Goal: Information Seeking & Learning: Check status

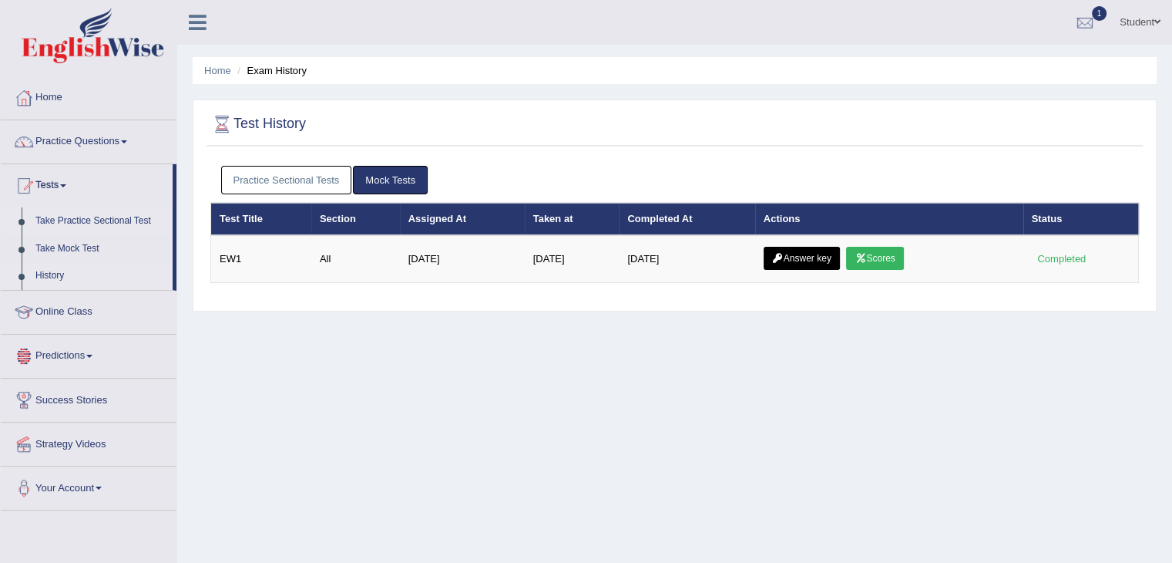
click at [80, 227] on link "Take Practice Sectional Test" at bounding box center [101, 221] width 144 height 28
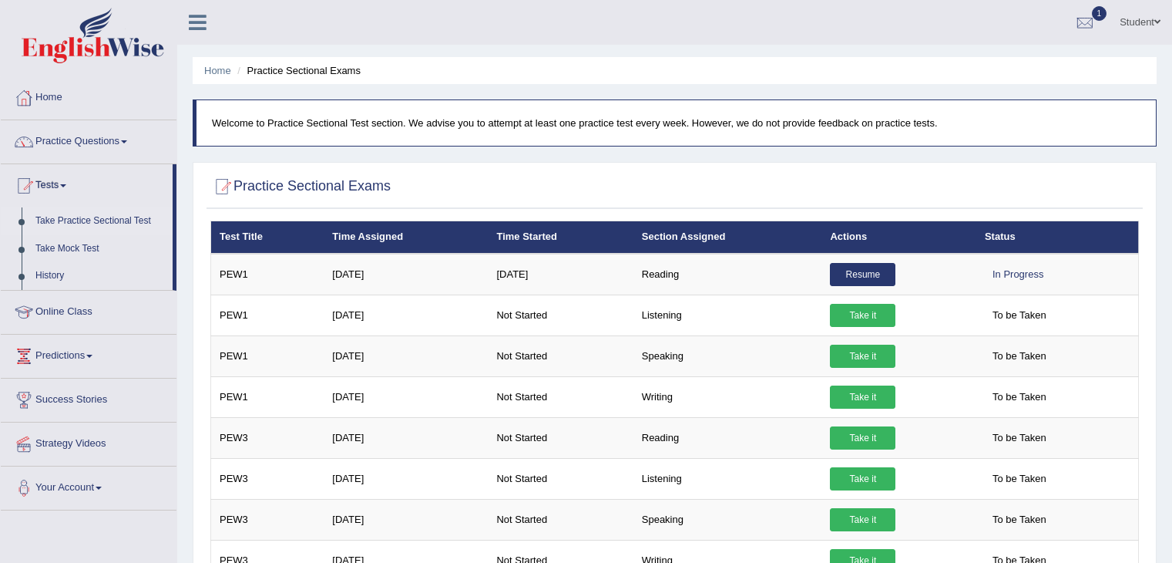
click at [861, 275] on link "Resume" at bounding box center [863, 274] width 66 height 23
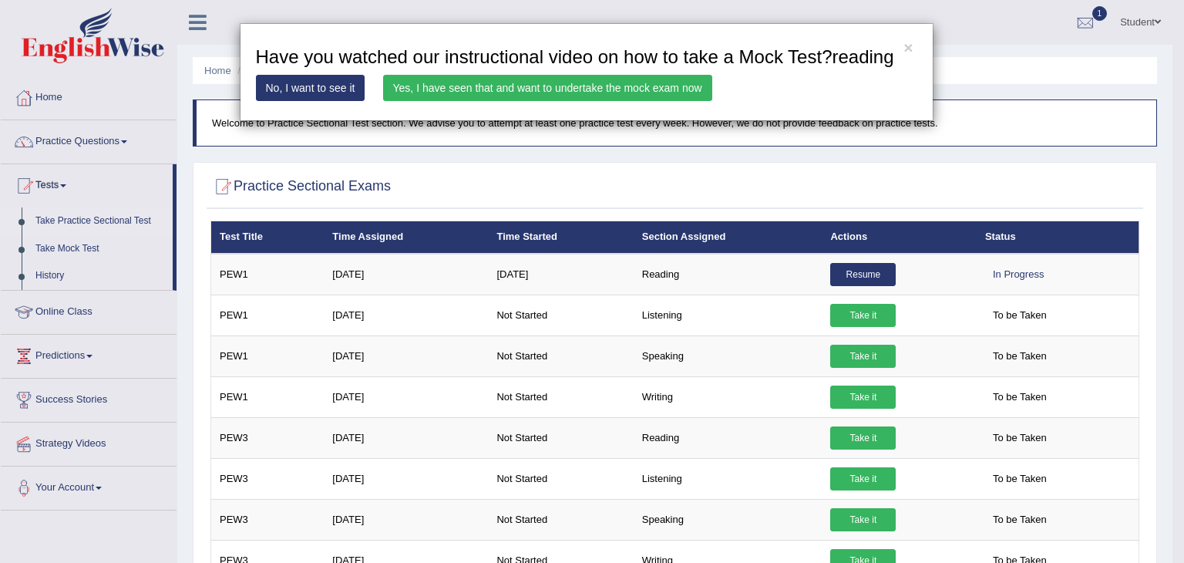
click at [1006, 138] on div "× Have you watched our instructional video on how to take a Mock Test?reading N…" at bounding box center [592, 281] width 1184 height 563
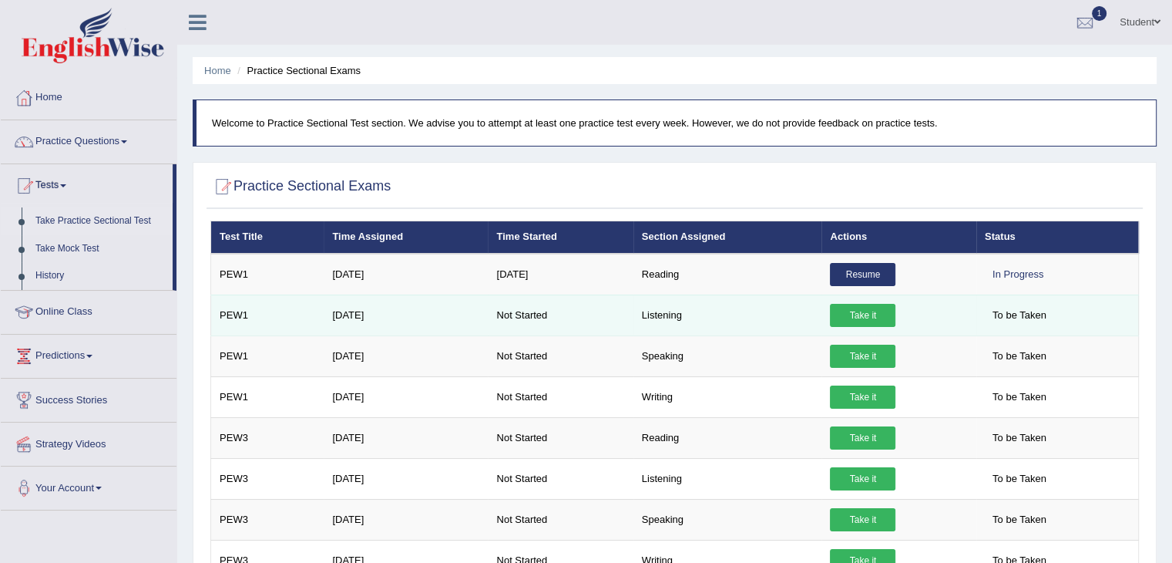
click at [858, 318] on link "Take it" at bounding box center [863, 315] width 66 height 23
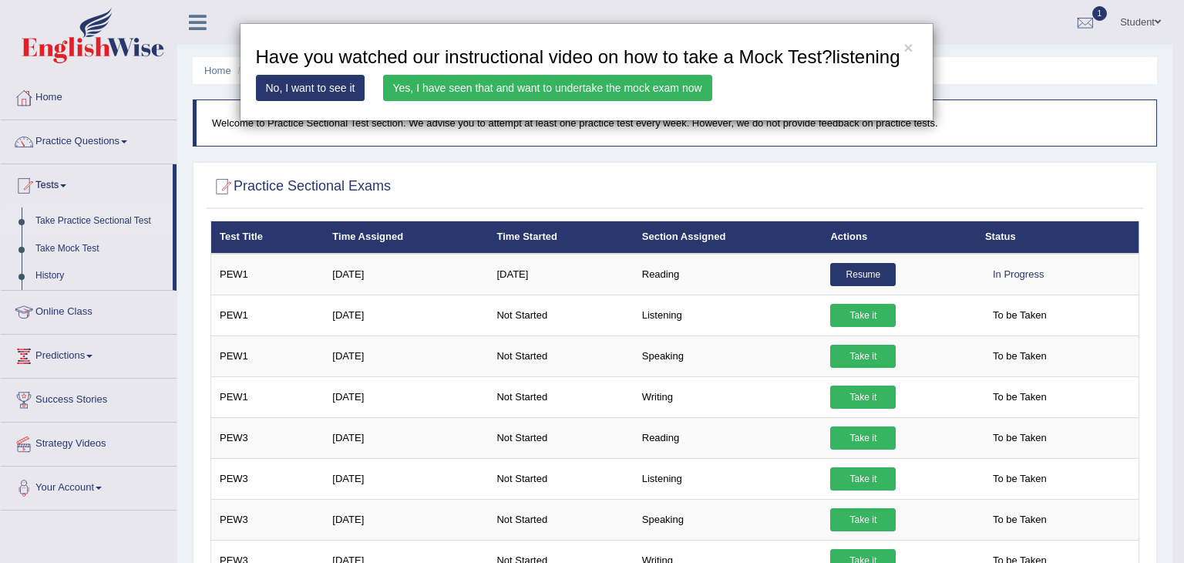
click at [879, 358] on div "× Have you watched our instructional video on how to take a Mock Test?listening…" at bounding box center [592, 281] width 1184 height 563
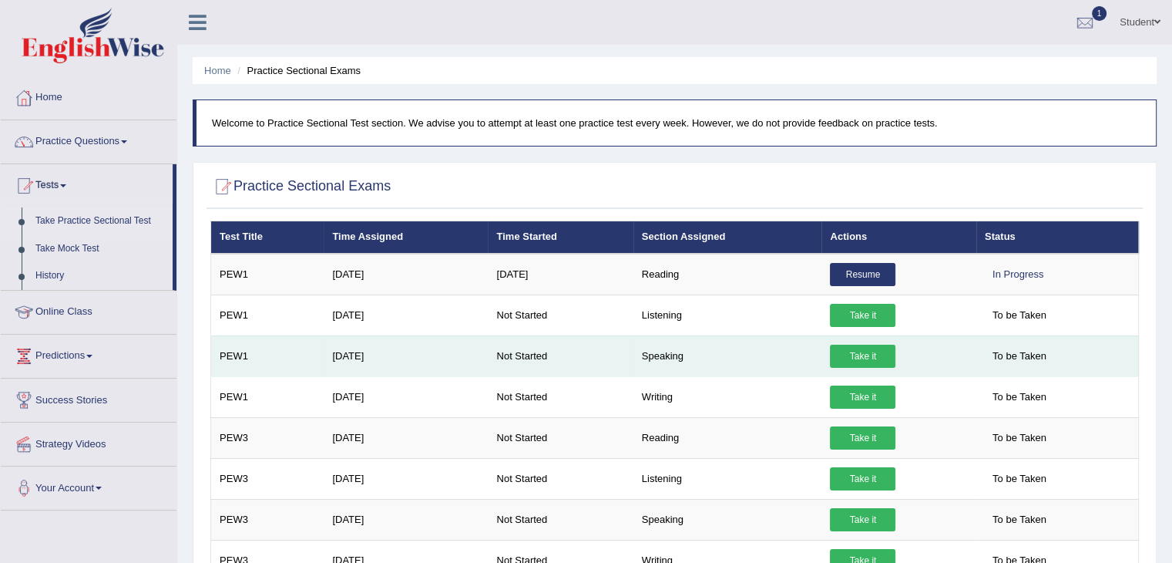
click at [872, 365] on td "Take it" at bounding box center [899, 355] width 154 height 41
click at [870, 358] on link "Take it" at bounding box center [863, 356] width 66 height 23
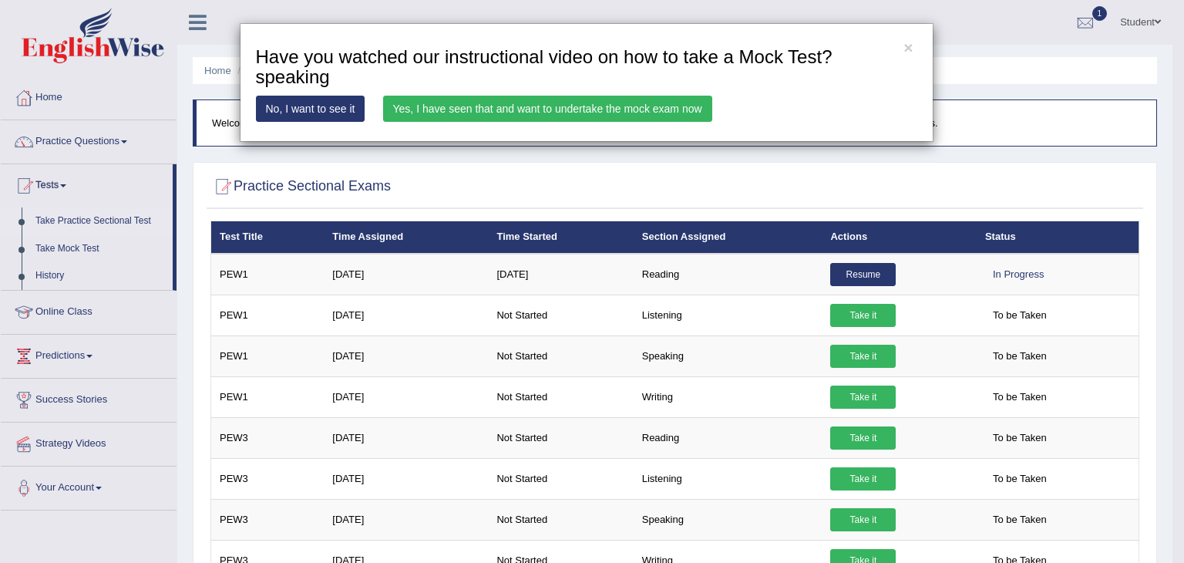
click at [454, 107] on link "Yes, I have seen that and want to undertake the mock exam now" at bounding box center [547, 109] width 329 height 26
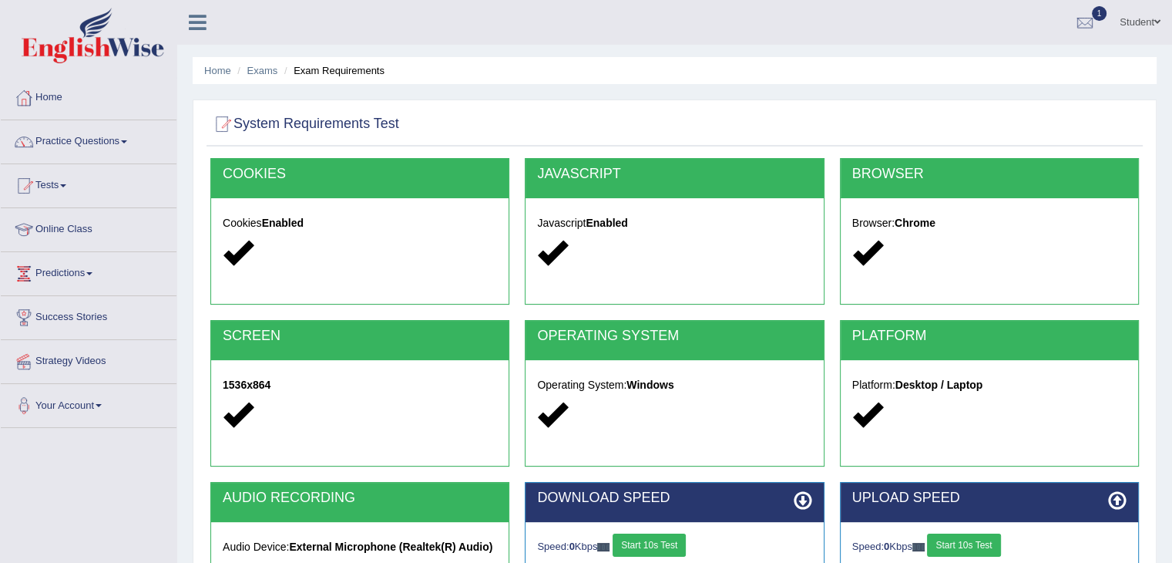
scroll to position [231, 0]
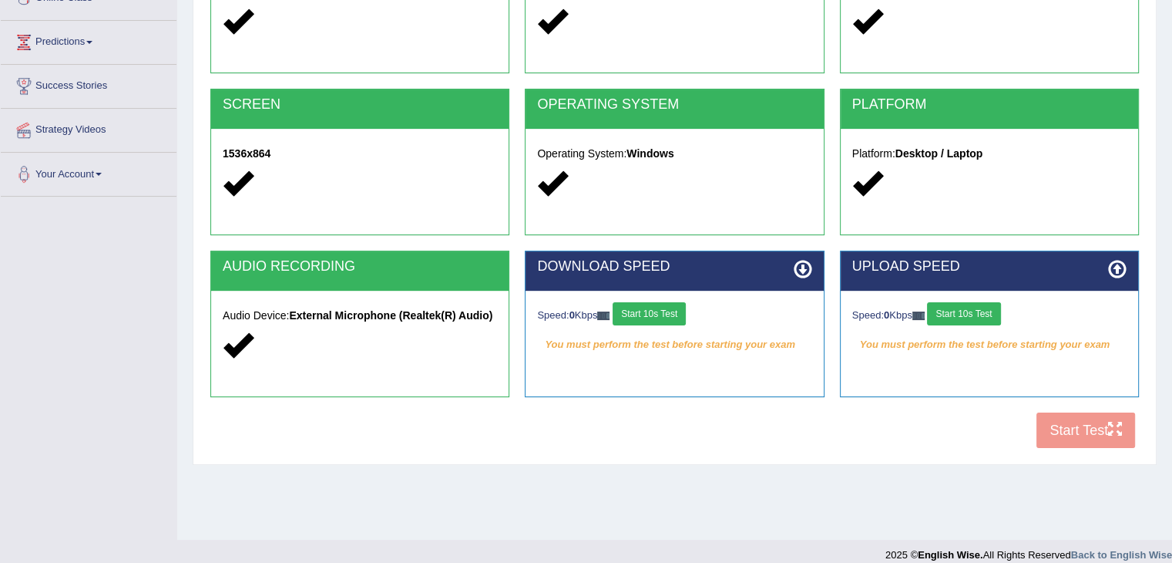
click at [1111, 442] on div "COOKIES Cookies Enabled JAVASCRIPT Javascript Enabled BROWSER Browser: Chrome S…" at bounding box center [675, 192] width 936 height 530
click at [1100, 429] on div "COOKIES Cookies Enabled JAVASCRIPT Javascript Enabled BROWSER Browser: Chrome S…" at bounding box center [675, 192] width 936 height 530
click at [634, 312] on button "Start 10s Test" at bounding box center [649, 313] width 73 height 23
click at [976, 313] on button "Start 10s Test" at bounding box center [963, 313] width 73 height 23
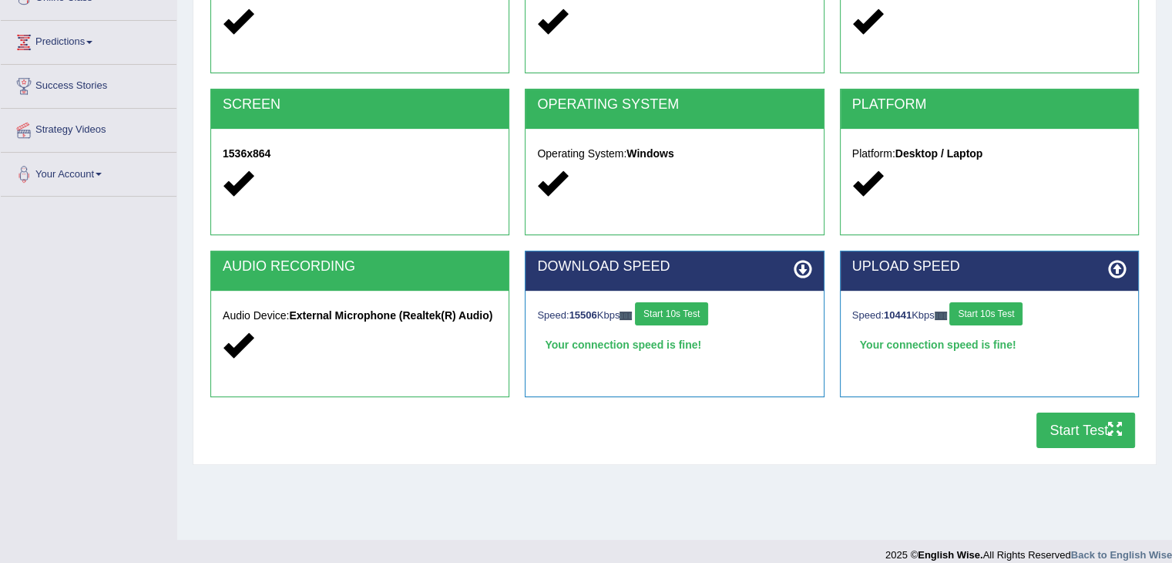
click at [1084, 428] on button "Start Test" at bounding box center [1086, 429] width 99 height 35
click at [1101, 435] on button "Start Test" at bounding box center [1086, 429] width 99 height 35
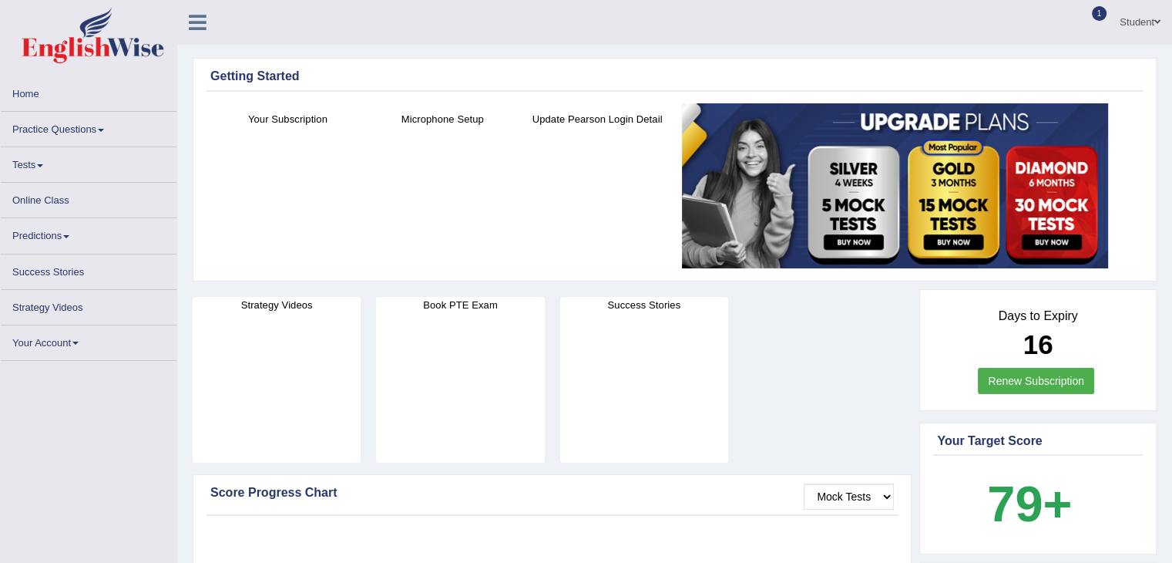
click at [33, 173] on link "Tests" at bounding box center [89, 162] width 176 height 30
click at [32, 167] on link "Tests" at bounding box center [89, 162] width 176 height 30
click at [29, 167] on link "Tests" at bounding box center [89, 162] width 176 height 30
click at [24, 158] on link "Tests" at bounding box center [89, 162] width 176 height 30
click at [79, 106] on link "Home" at bounding box center [89, 91] width 176 height 30
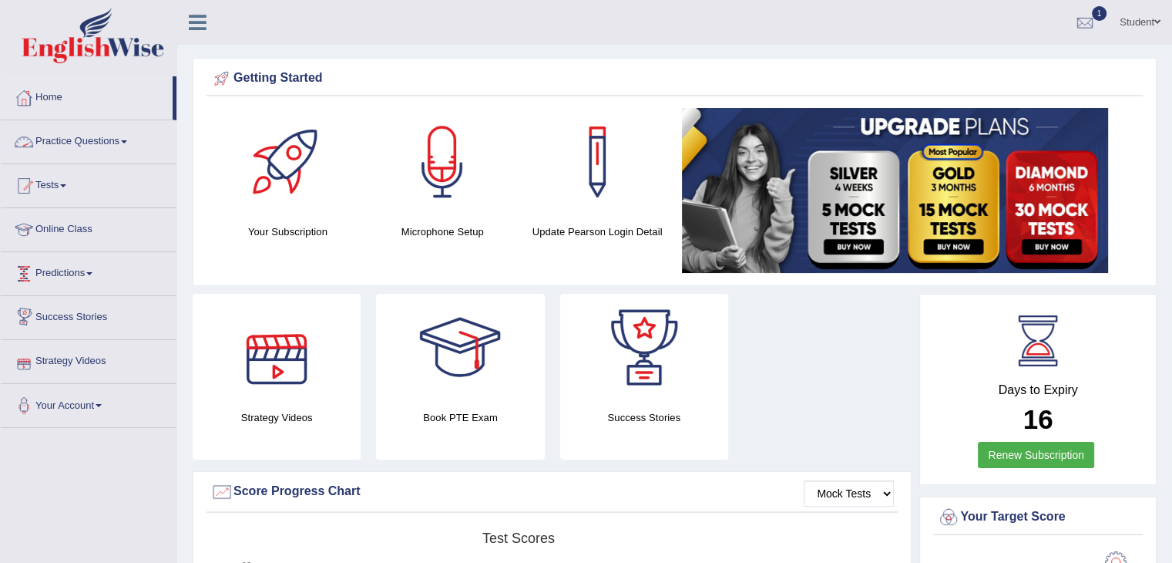
click at [55, 185] on link "Tests" at bounding box center [89, 183] width 176 height 39
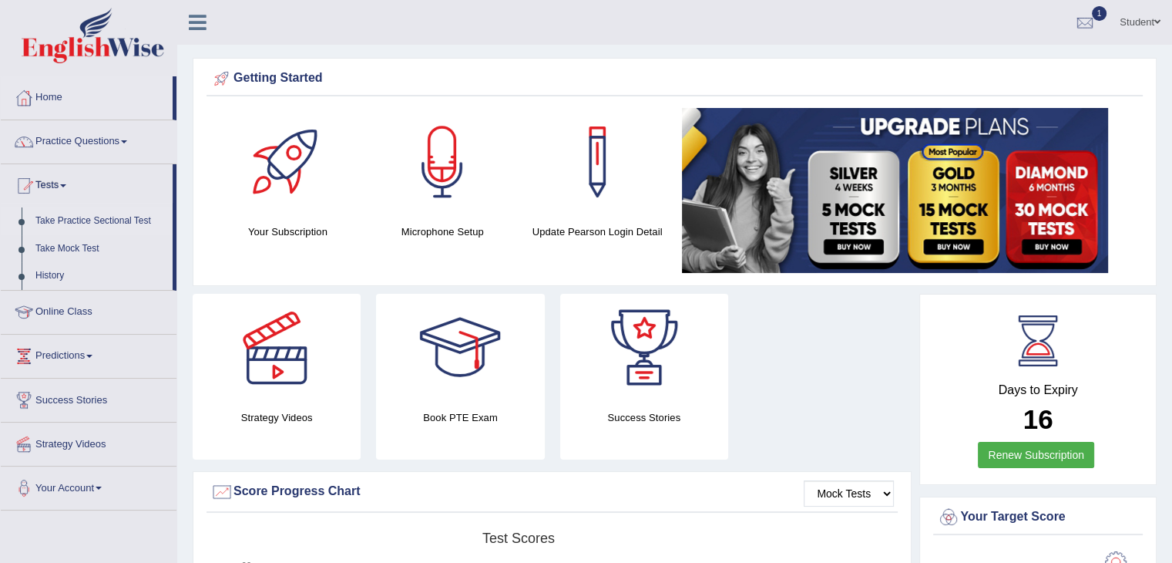
click at [66, 220] on link "Take Practice Sectional Test" at bounding box center [101, 221] width 144 height 28
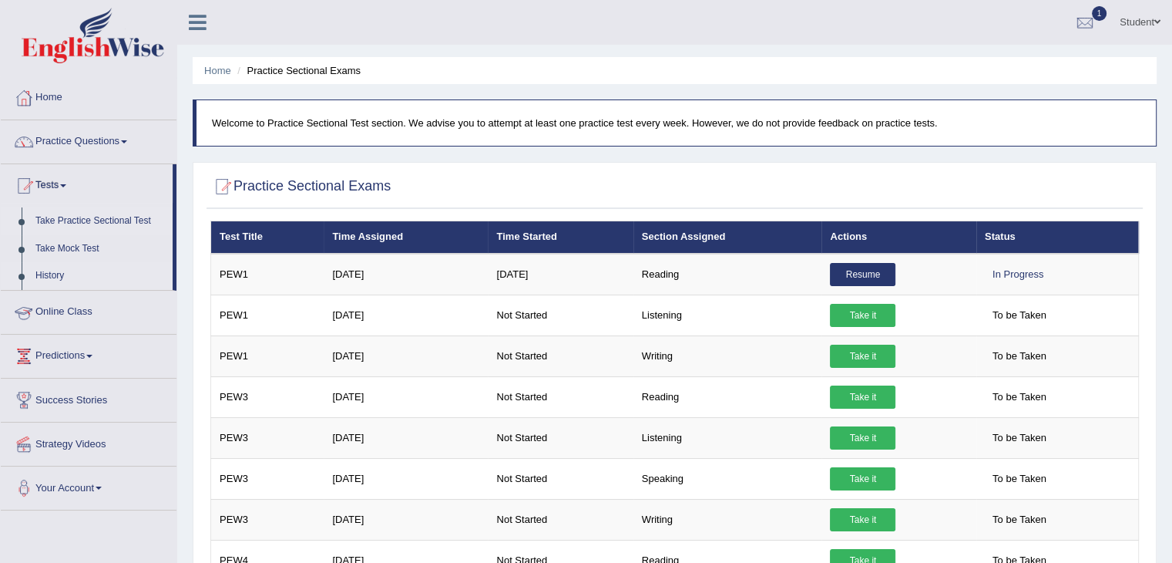
click at [59, 283] on link "History" at bounding box center [101, 276] width 144 height 28
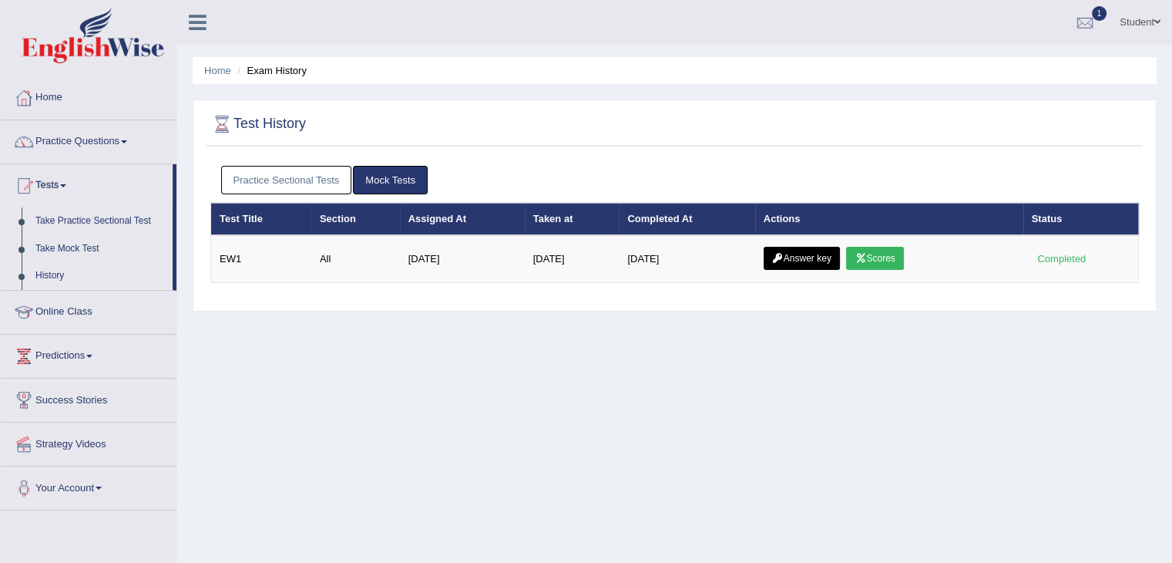
click at [373, 183] on link "Mock Tests" at bounding box center [390, 180] width 75 height 29
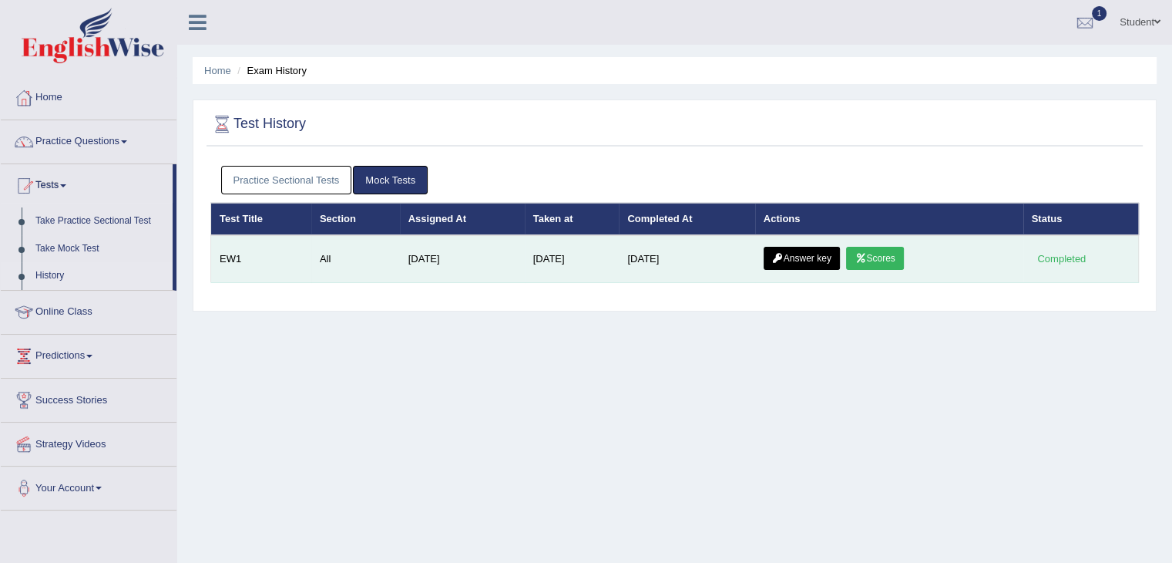
click at [891, 250] on link "Scores" at bounding box center [874, 258] width 57 height 23
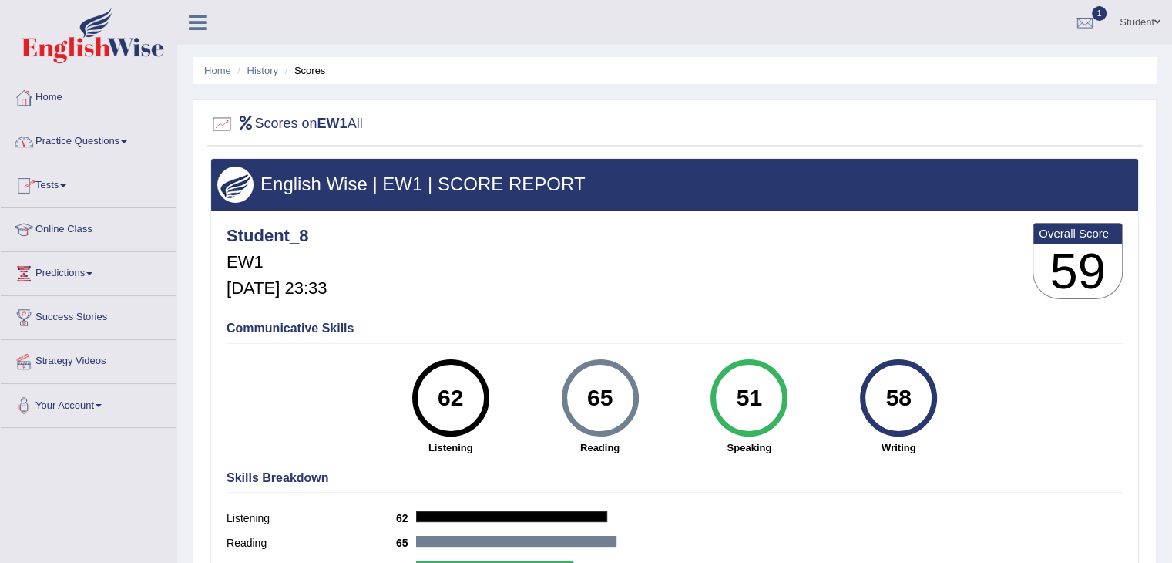
click at [59, 190] on link "Tests" at bounding box center [89, 183] width 176 height 39
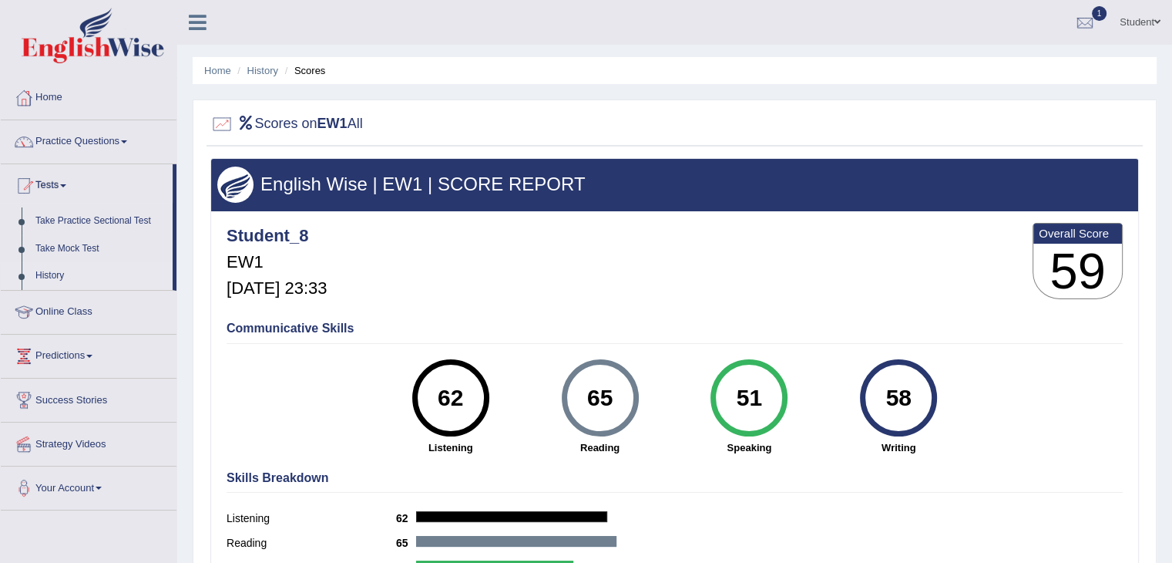
click at [61, 275] on link "History" at bounding box center [101, 276] width 144 height 28
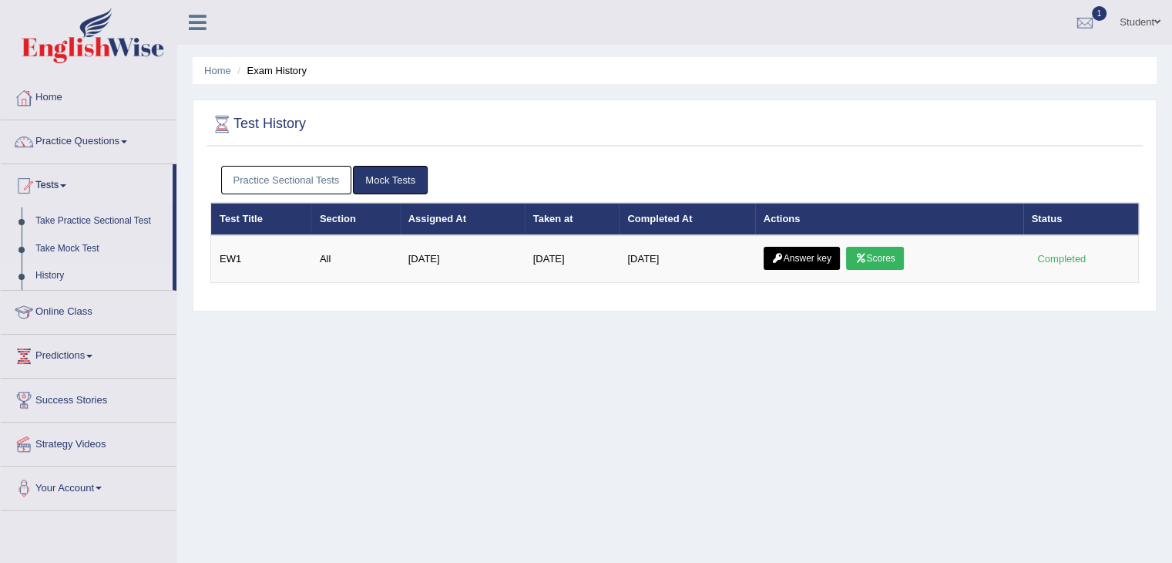
click at [392, 183] on link "Mock Tests" at bounding box center [390, 180] width 75 height 29
click at [255, 173] on link "Practice Sectional Tests" at bounding box center [286, 180] width 131 height 29
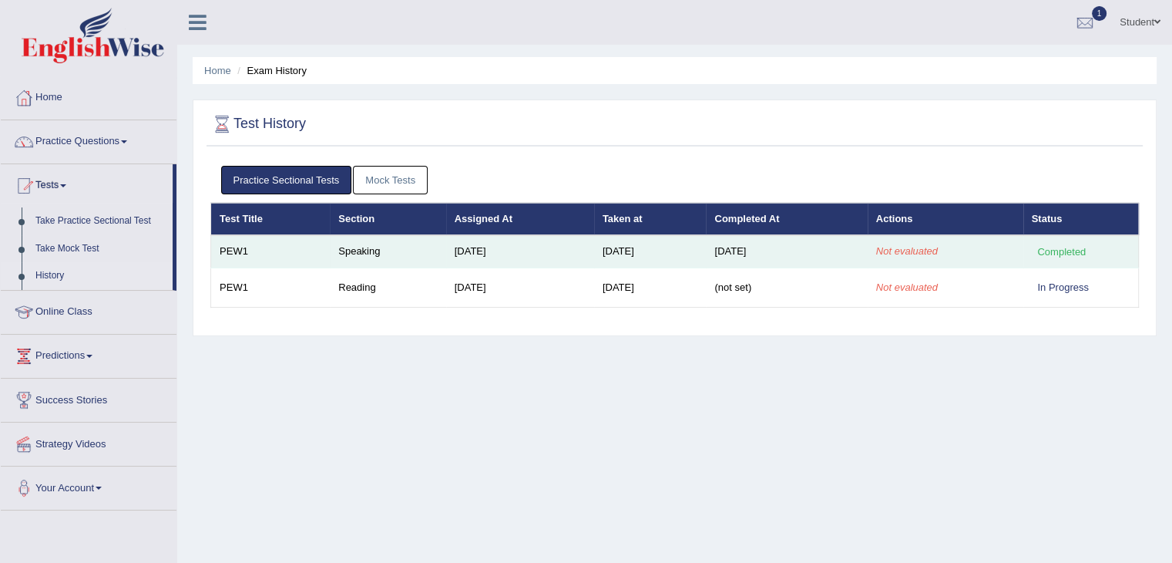
click at [1084, 259] on td "Completed" at bounding box center [1082, 251] width 116 height 32
click at [1081, 256] on div "Completed" at bounding box center [1062, 252] width 60 height 16
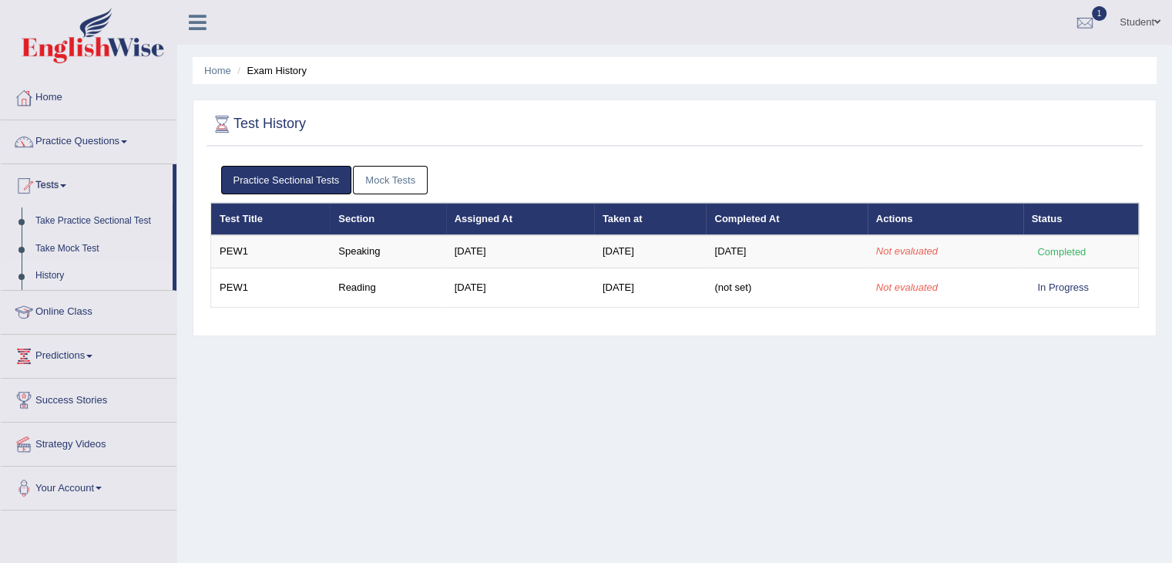
click at [409, 180] on link "Mock Tests" at bounding box center [390, 180] width 75 height 29
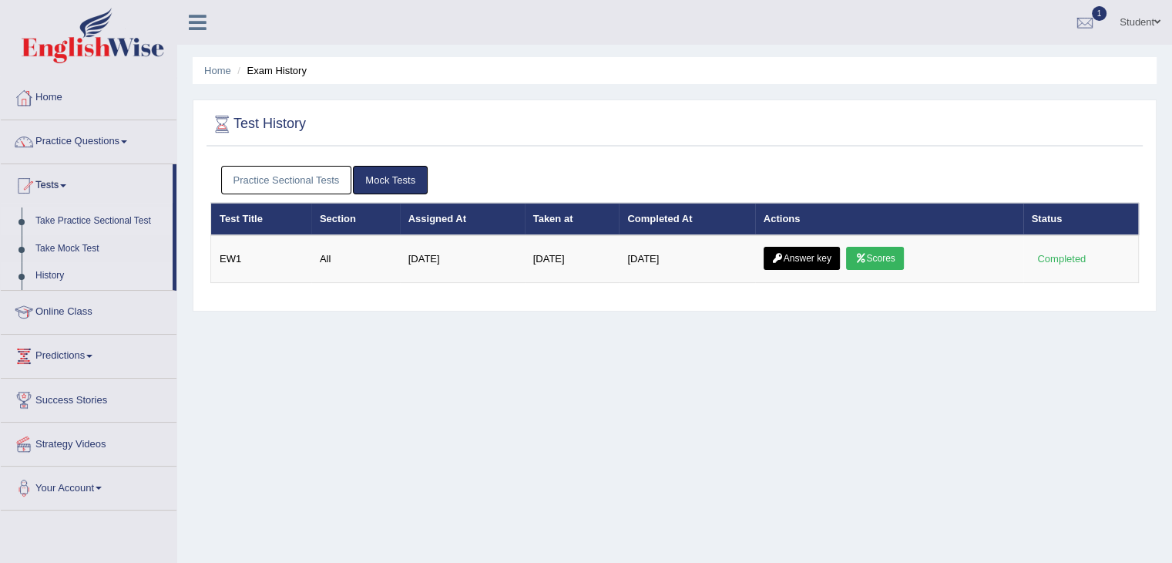
drag, startPoint x: 617, startPoint y: 331, endPoint x: 119, endPoint y: 215, distance: 511.1
click at [603, 330] on div "Home Exam History Test History Practice Sectional Tests Mock Tests Test Title S…" at bounding box center [674, 385] width 995 height 771
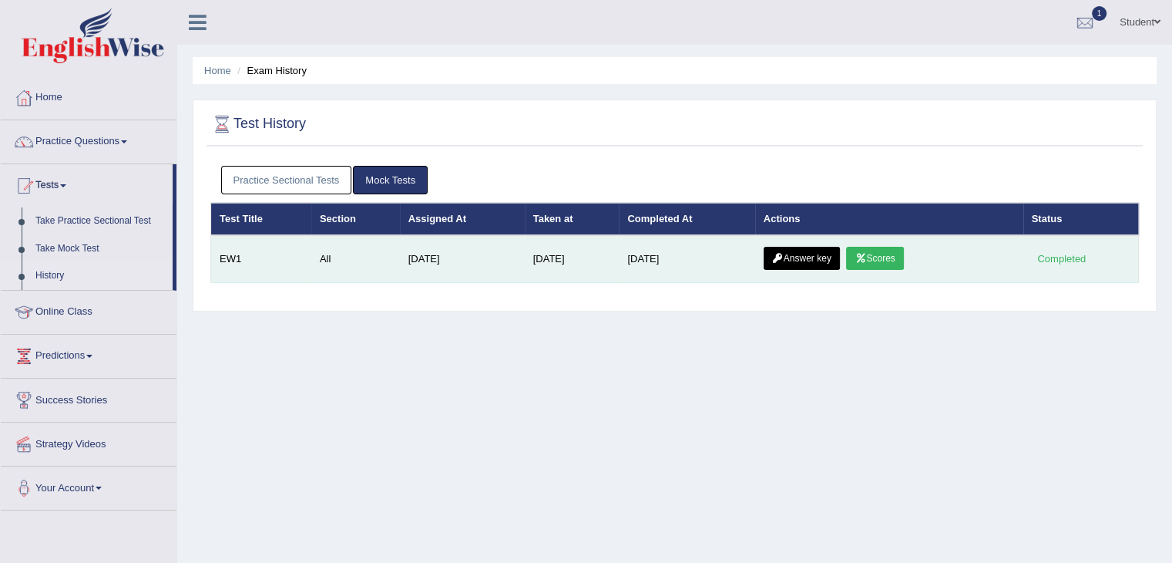
click at [879, 249] on link "Scores" at bounding box center [874, 258] width 57 height 23
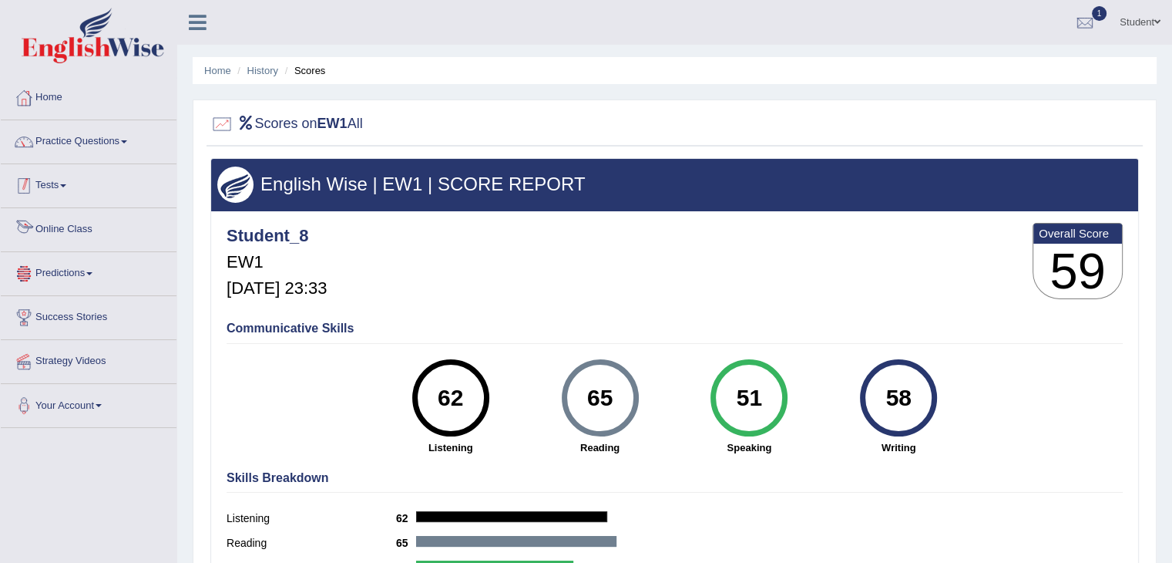
click at [63, 190] on link "Tests" at bounding box center [89, 183] width 176 height 39
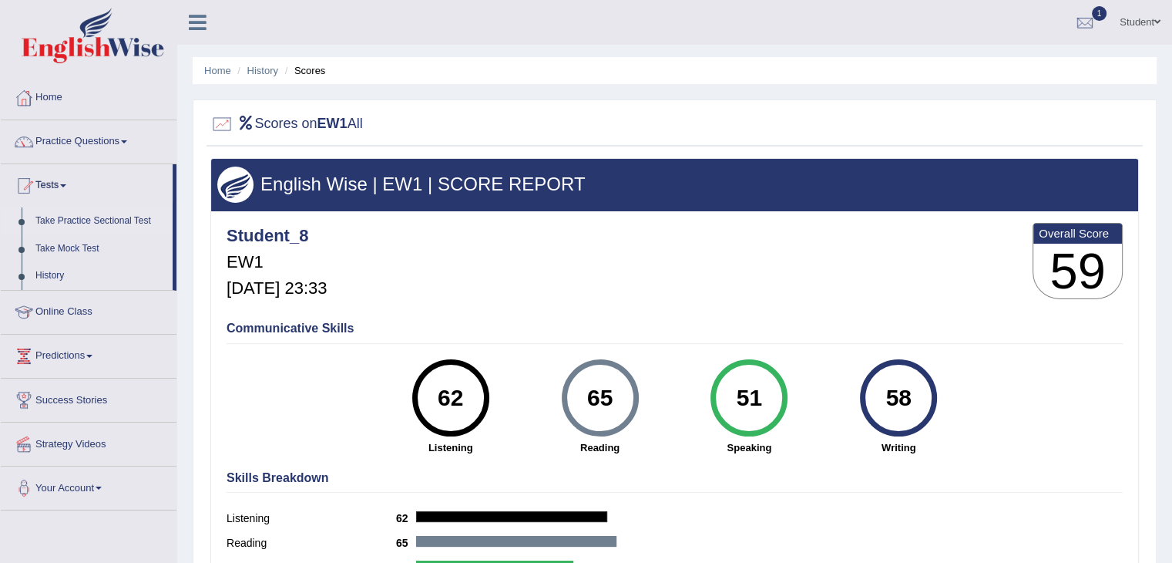
click at [69, 211] on link "Take Practice Sectional Test" at bounding box center [101, 221] width 144 height 28
click at [52, 269] on link "History" at bounding box center [101, 276] width 144 height 28
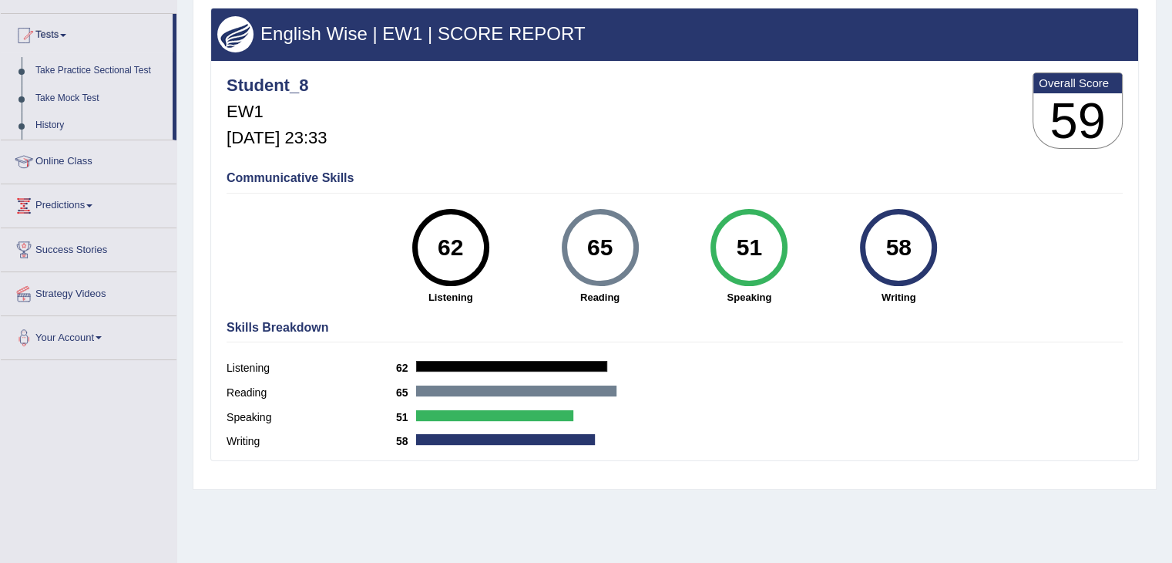
scroll to position [154, 0]
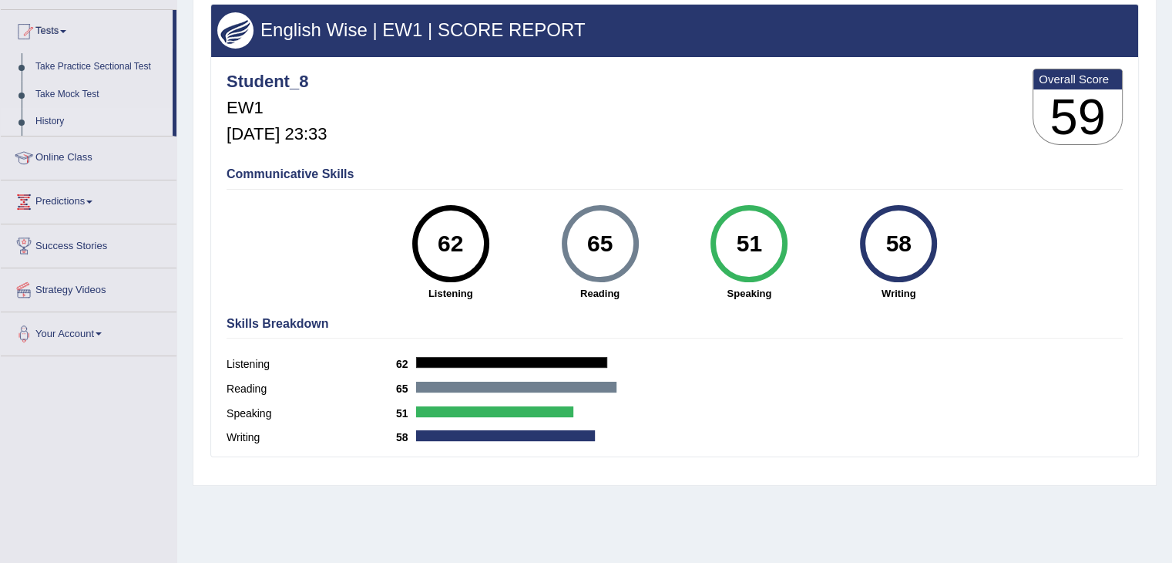
click at [59, 120] on link "History" at bounding box center [101, 122] width 144 height 28
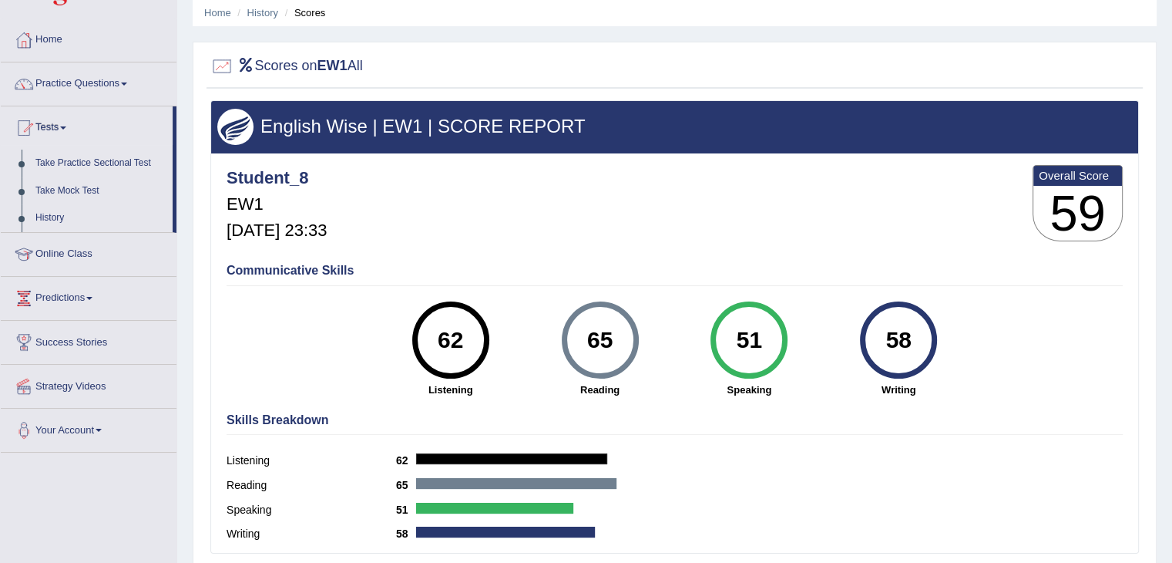
scroll to position [0, 0]
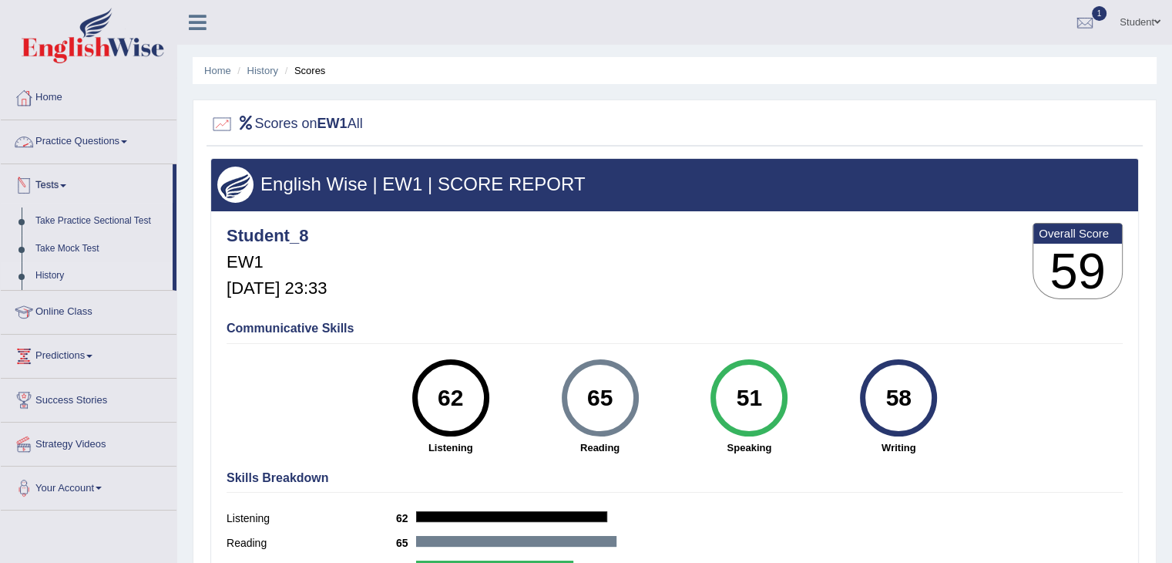
click at [56, 276] on link "History" at bounding box center [101, 276] width 144 height 28
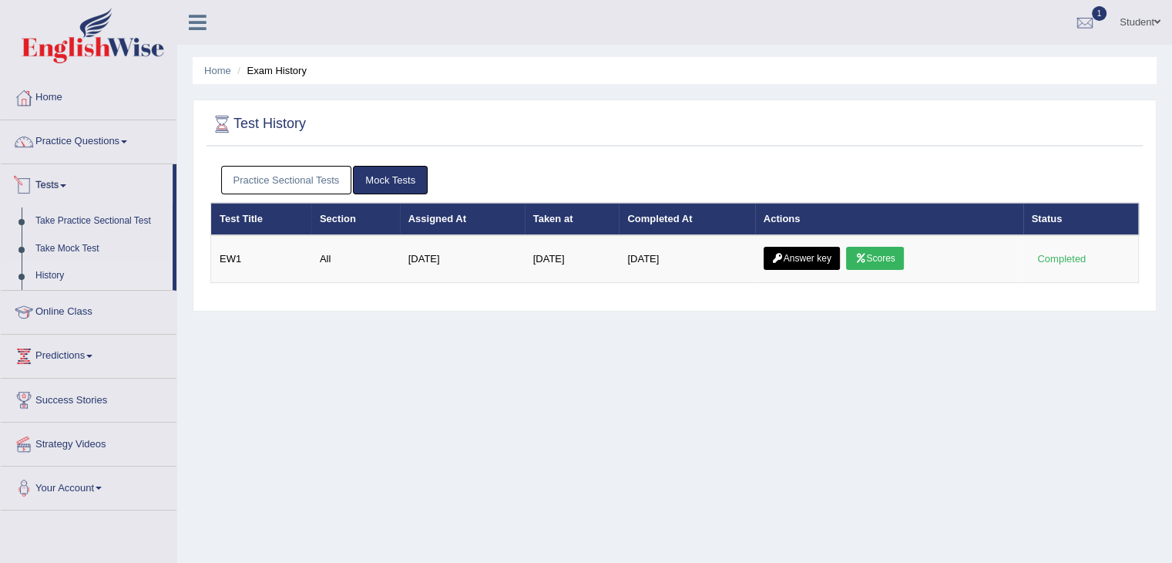
click at [393, 179] on link "Mock Tests" at bounding box center [390, 180] width 75 height 29
click at [271, 177] on link "Practice Sectional Tests" at bounding box center [286, 180] width 131 height 29
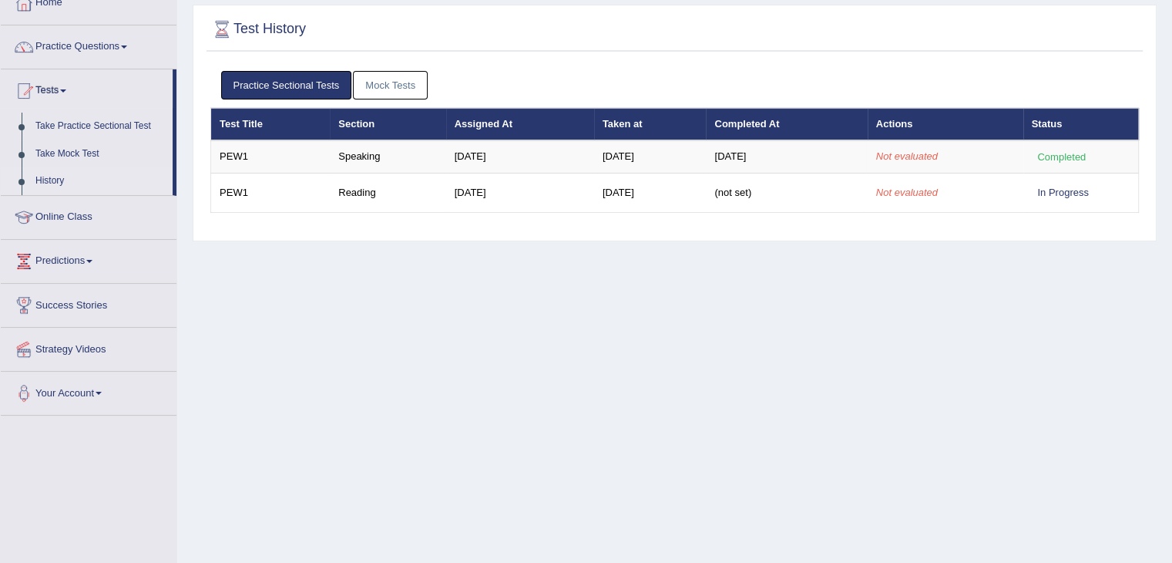
scroll to position [92, 0]
